Goal: Task Accomplishment & Management: Manage account settings

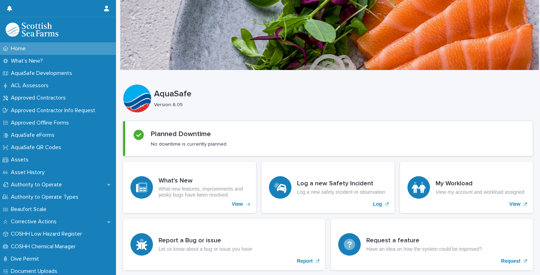
scroll to position [229, 0]
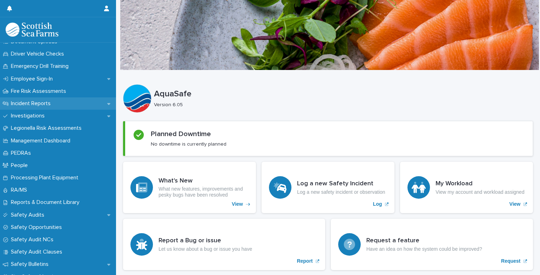
click at [107, 102] on icon at bounding box center [108, 103] width 3 height 5
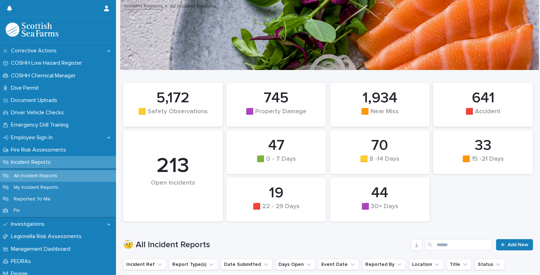
scroll to position [193, 0]
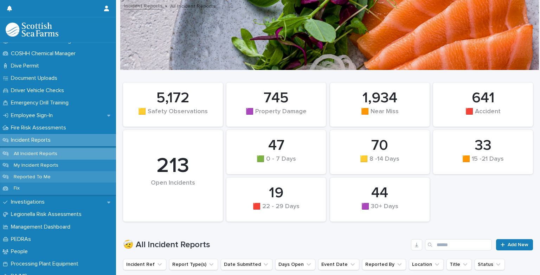
click at [49, 175] on p "Reported To Me" at bounding box center [32, 177] width 48 height 6
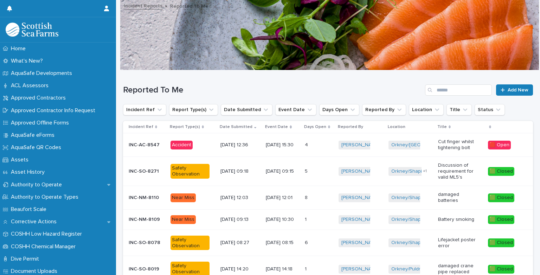
click at [451, 143] on p "Cut finger whilst tightening bolt" at bounding box center [457, 145] width 39 height 12
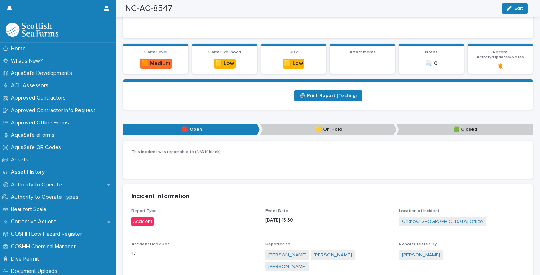
scroll to position [93, 0]
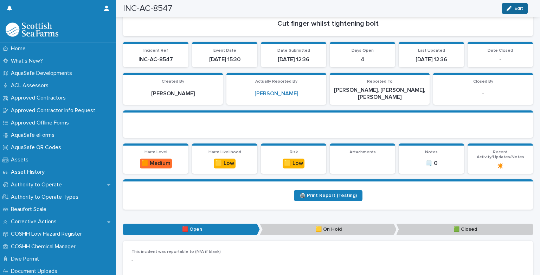
click at [521, 11] on span "Edit" at bounding box center [518, 8] width 9 height 5
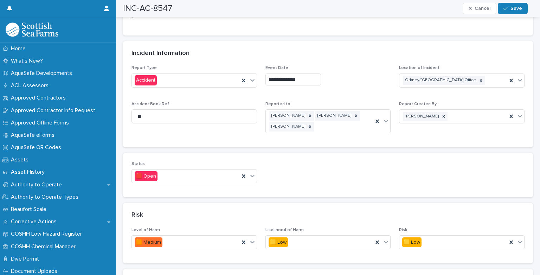
scroll to position [358, 0]
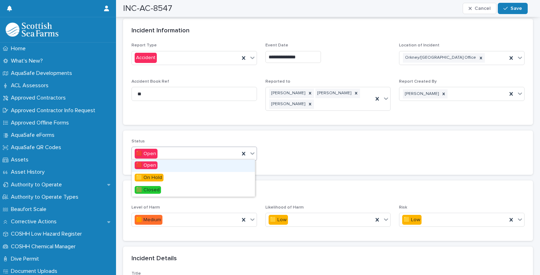
click at [252, 155] on icon at bounding box center [252, 153] width 7 height 7
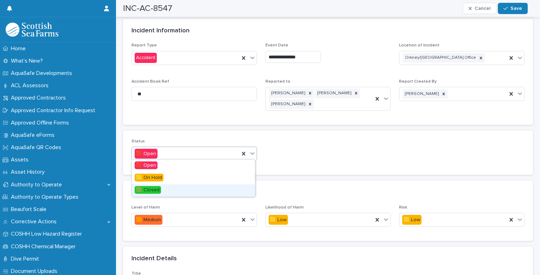
click at [185, 192] on div "🟩 Closed" at bounding box center [193, 190] width 123 height 12
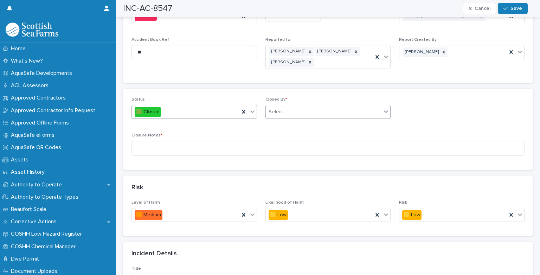
click at [301, 112] on div "Select..." at bounding box center [324, 112] width 116 height 12
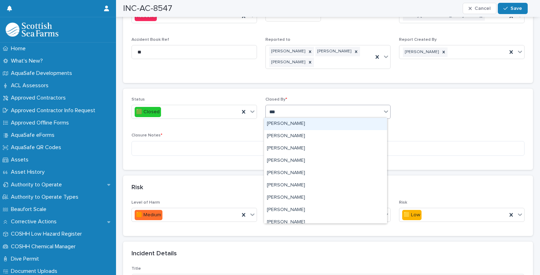
type input "****"
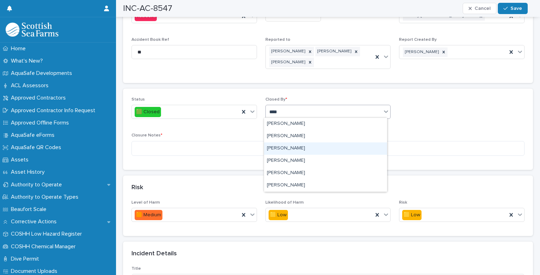
click at [283, 144] on div "[PERSON_NAME]" at bounding box center [325, 148] width 123 height 12
click at [253, 145] on textarea at bounding box center [327, 148] width 393 height 15
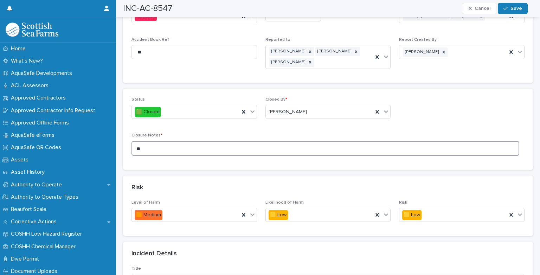
type textarea "*"
type textarea "**********"
click at [507, 6] on icon "button" at bounding box center [505, 8] width 4 height 5
